Goal: Information Seeking & Learning: Learn about a topic

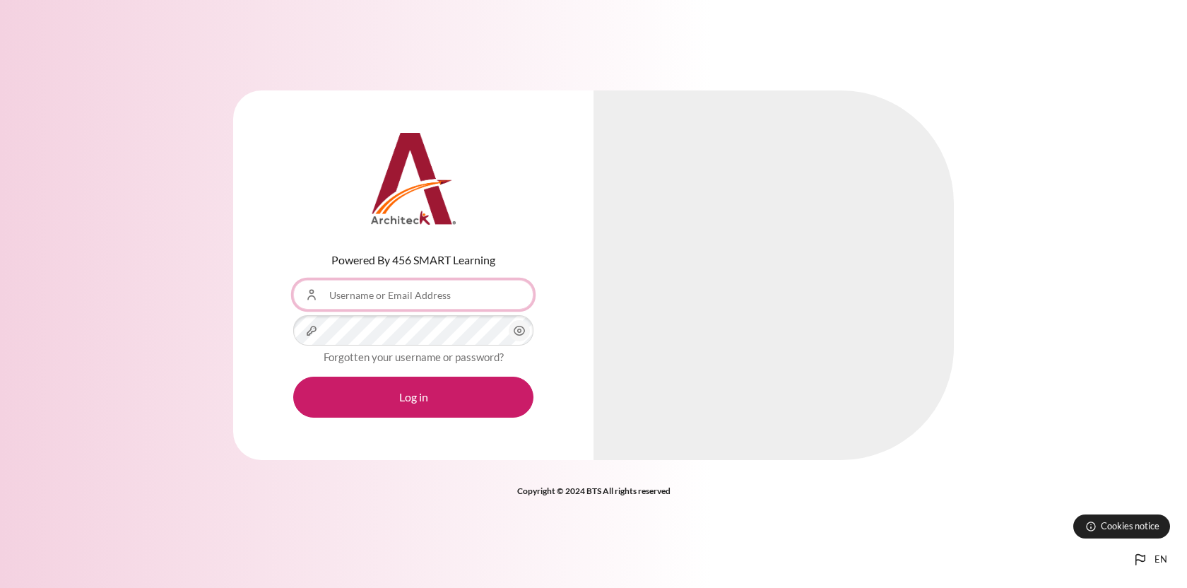
click at [380, 293] on input "Username or Email Address" at bounding box center [413, 295] width 240 height 30
paste input "[EMAIL_ADDRESS][DOMAIN_NAME]"
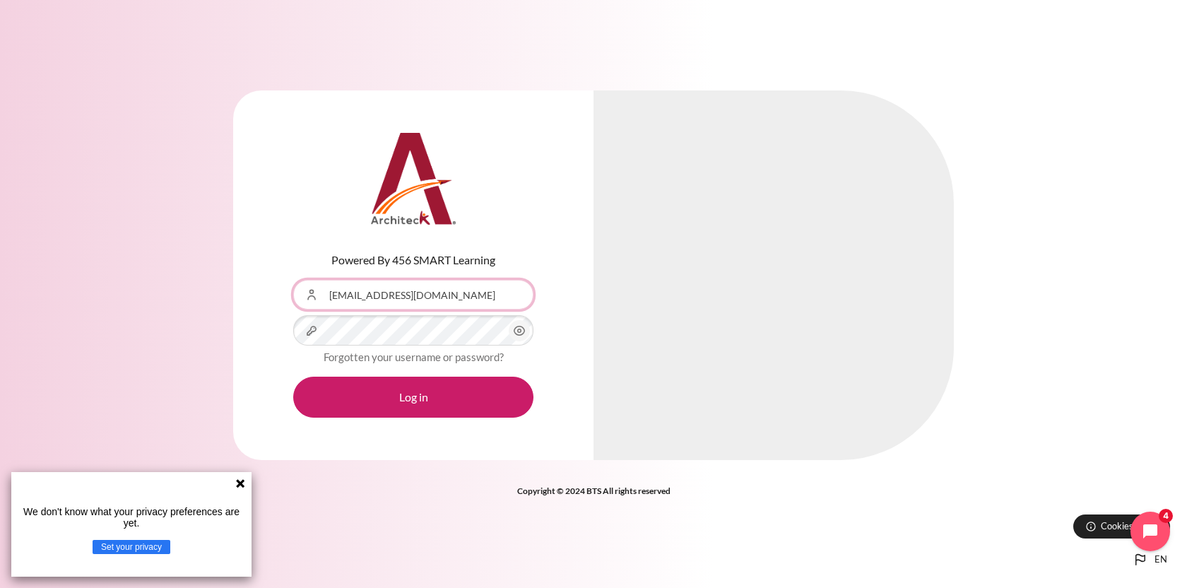
type input "[EMAIL_ADDRESS][DOMAIN_NAME]"
click at [293, 376] on button "Log in" at bounding box center [413, 396] width 240 height 41
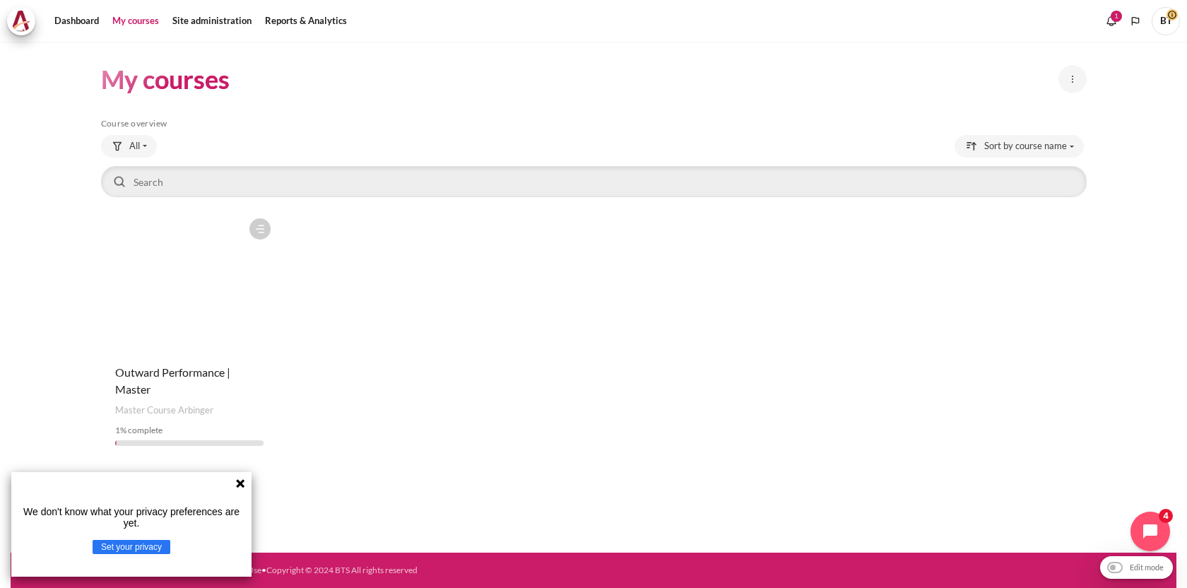
click at [162, 322] on figure "Content" at bounding box center [189, 281] width 177 height 141
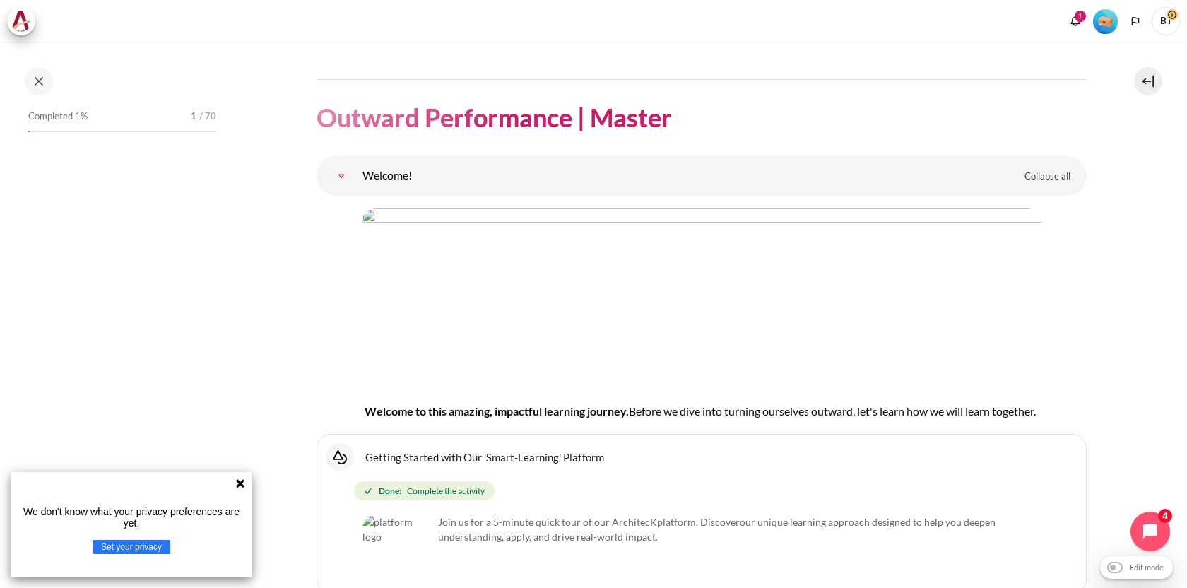
scroll to position [52, 0]
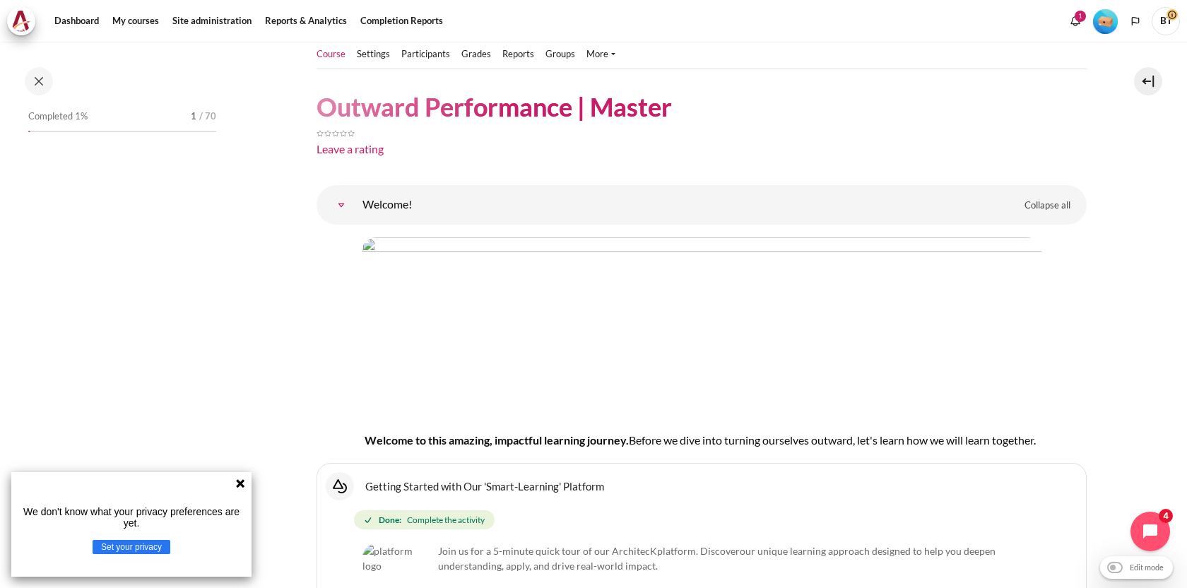
click at [239, 480] on icon at bounding box center [240, 482] width 11 height 11
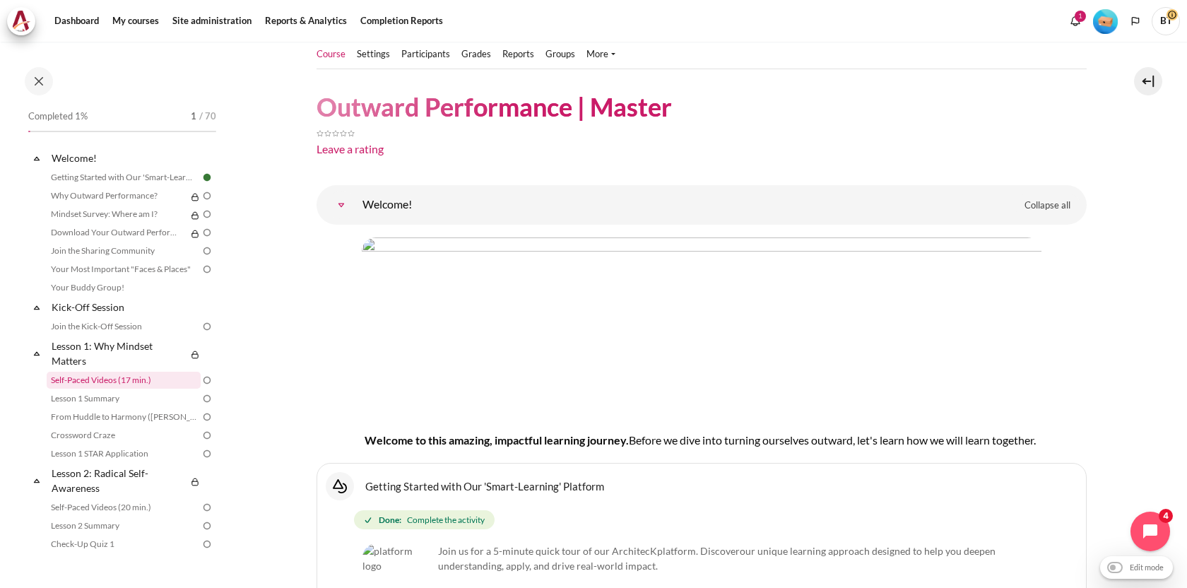
scroll to position [23, 0]
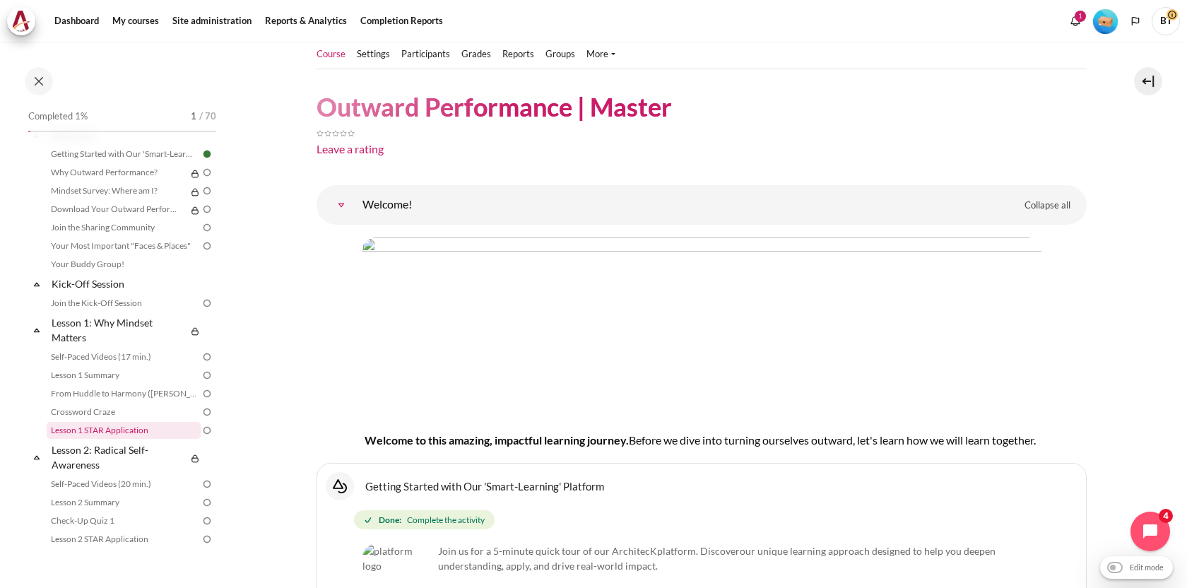
click at [116, 427] on link "Lesson 1 STAR Application" at bounding box center [124, 430] width 154 height 17
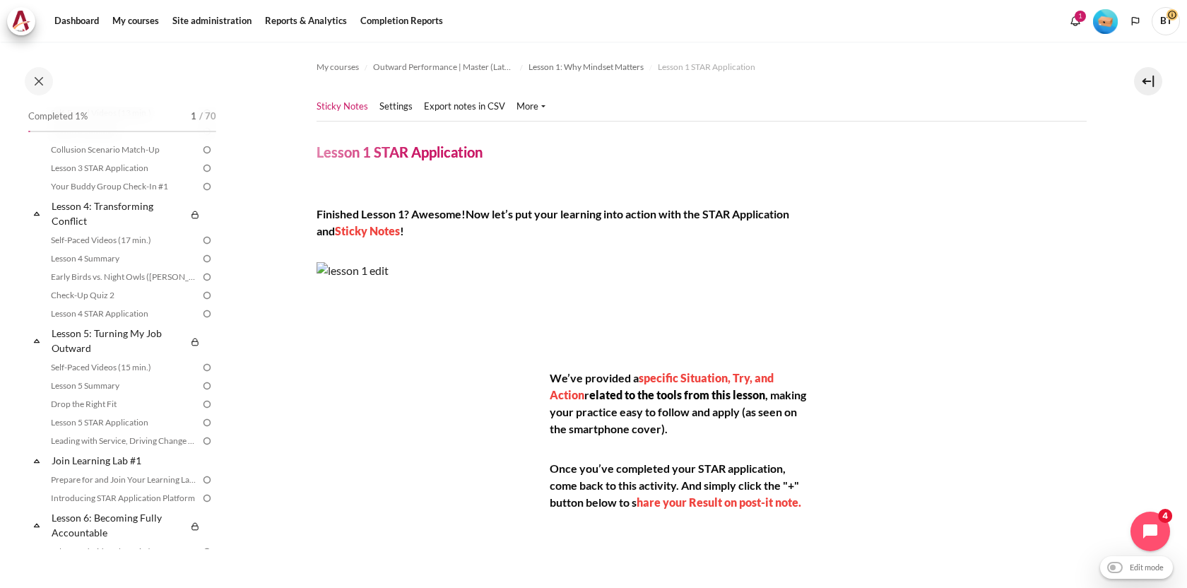
scroll to position [505, 0]
click at [147, 493] on link "Introducing STAR Application Platform" at bounding box center [124, 495] width 154 height 17
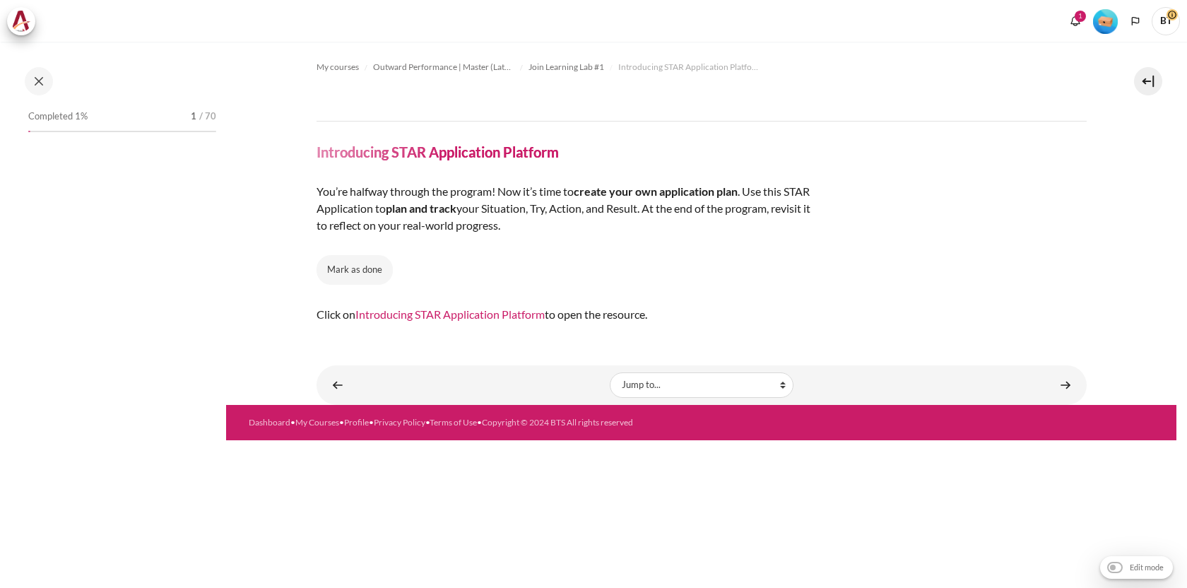
scroll to position [673, 0]
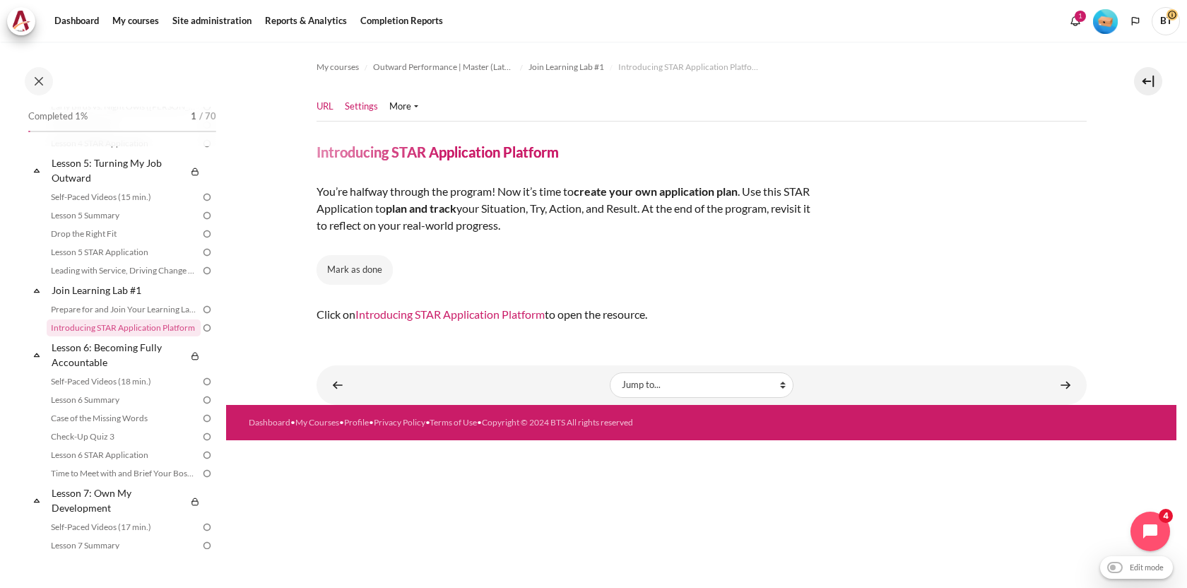
click at [369, 105] on link "Settings" at bounding box center [361, 107] width 33 height 14
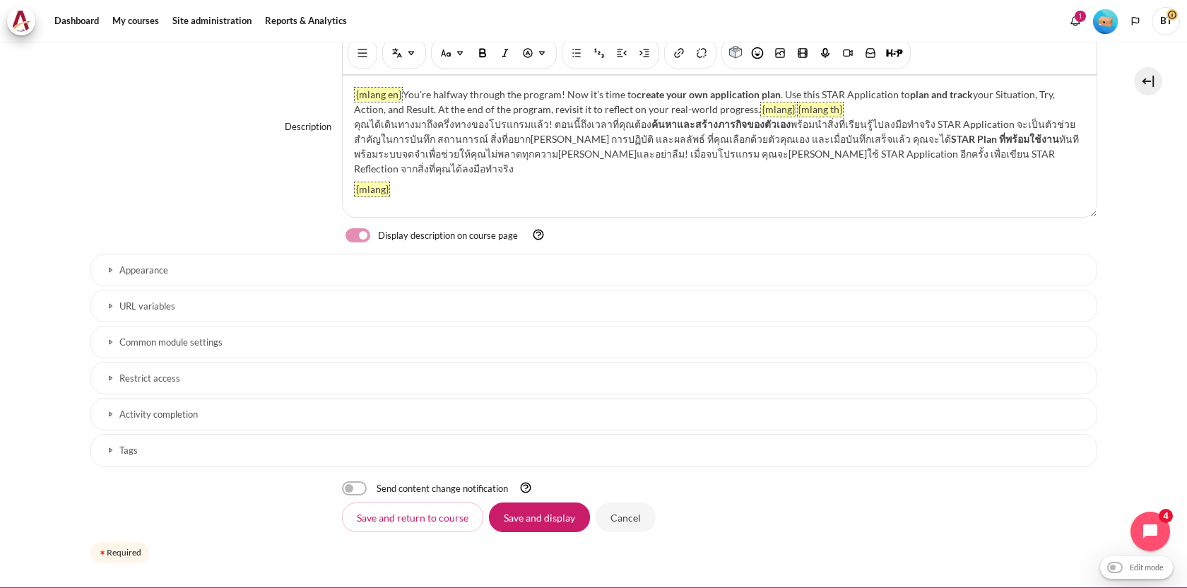
scroll to position [391, 0]
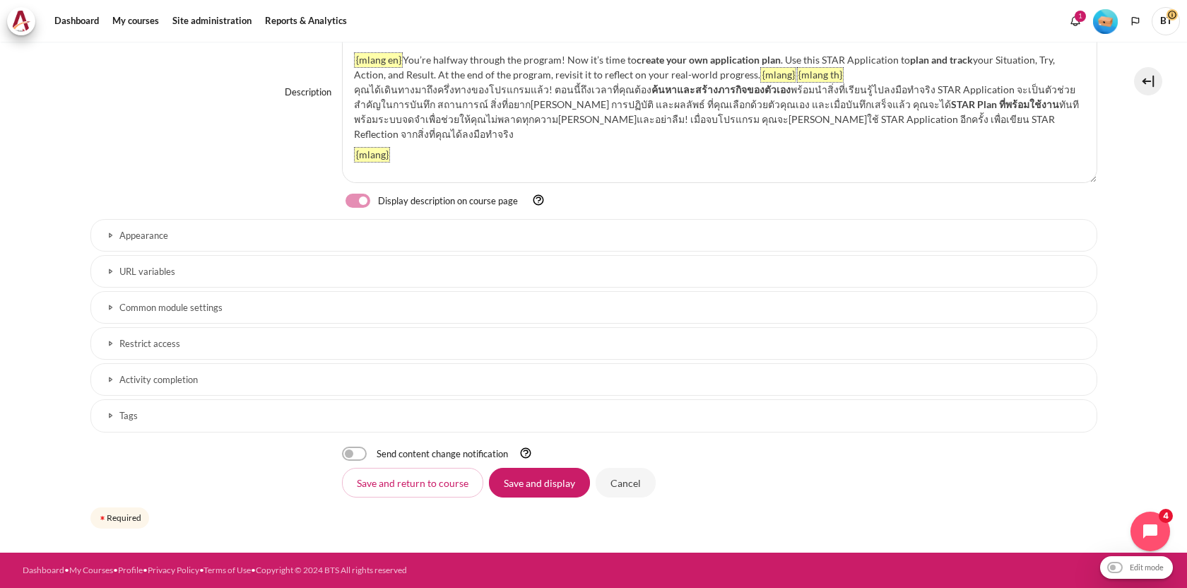
click at [353, 267] on h3 "URL variables" at bounding box center [593, 272] width 949 height 12
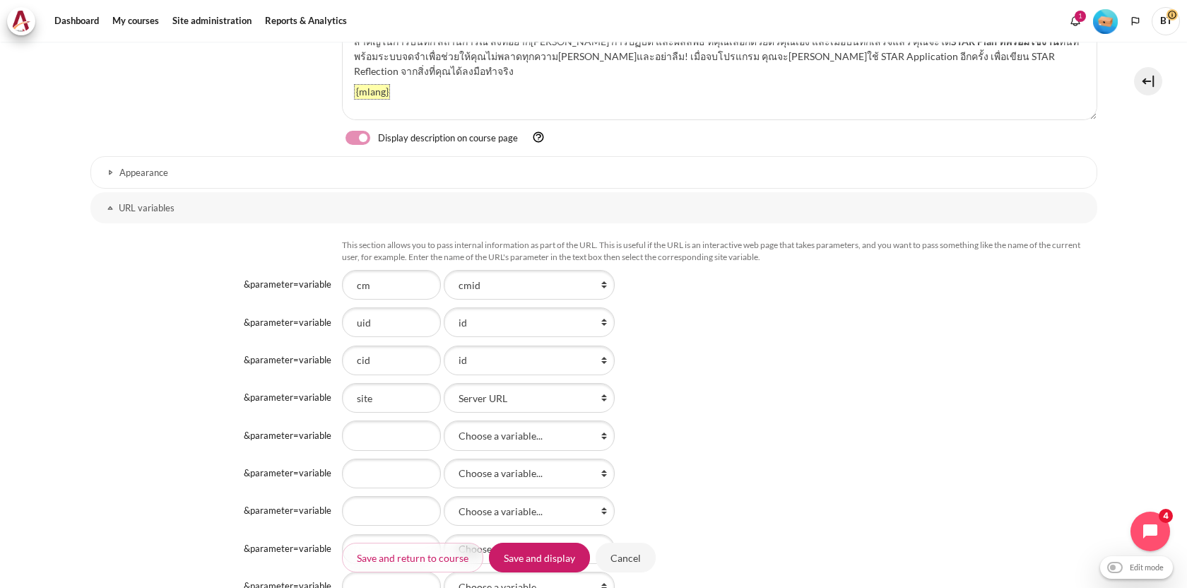
scroll to position [501, 0]
